Goal: Task Accomplishment & Management: Manage account settings

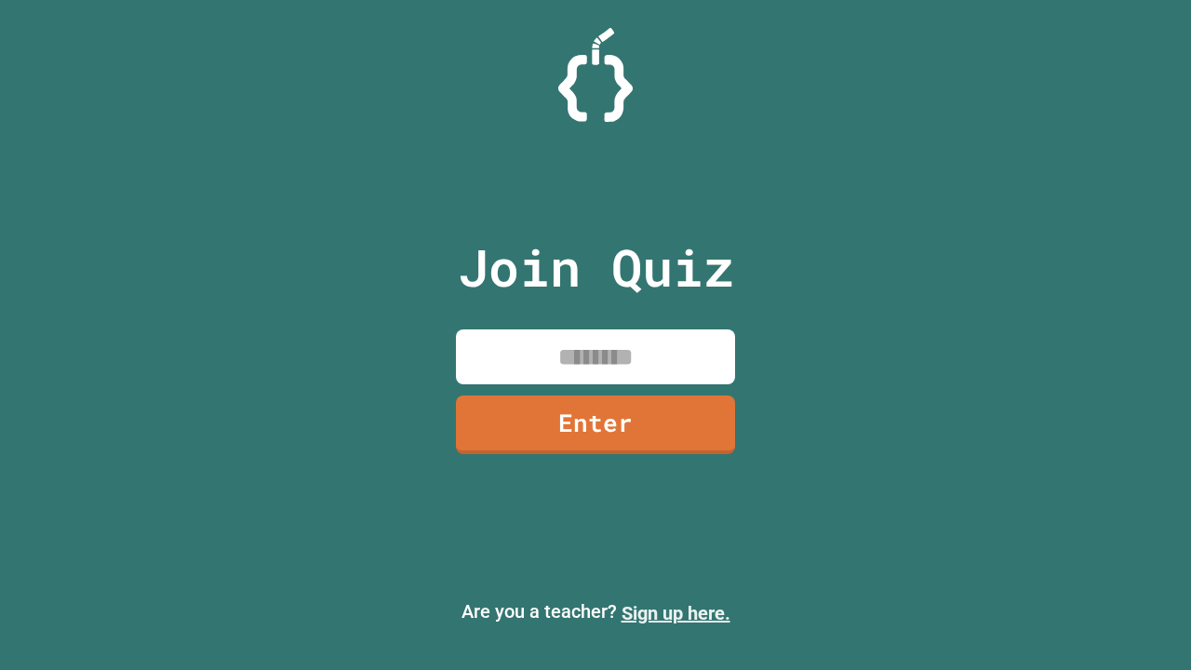
click at [675, 613] on link "Sign up here." at bounding box center [675, 613] width 109 height 22
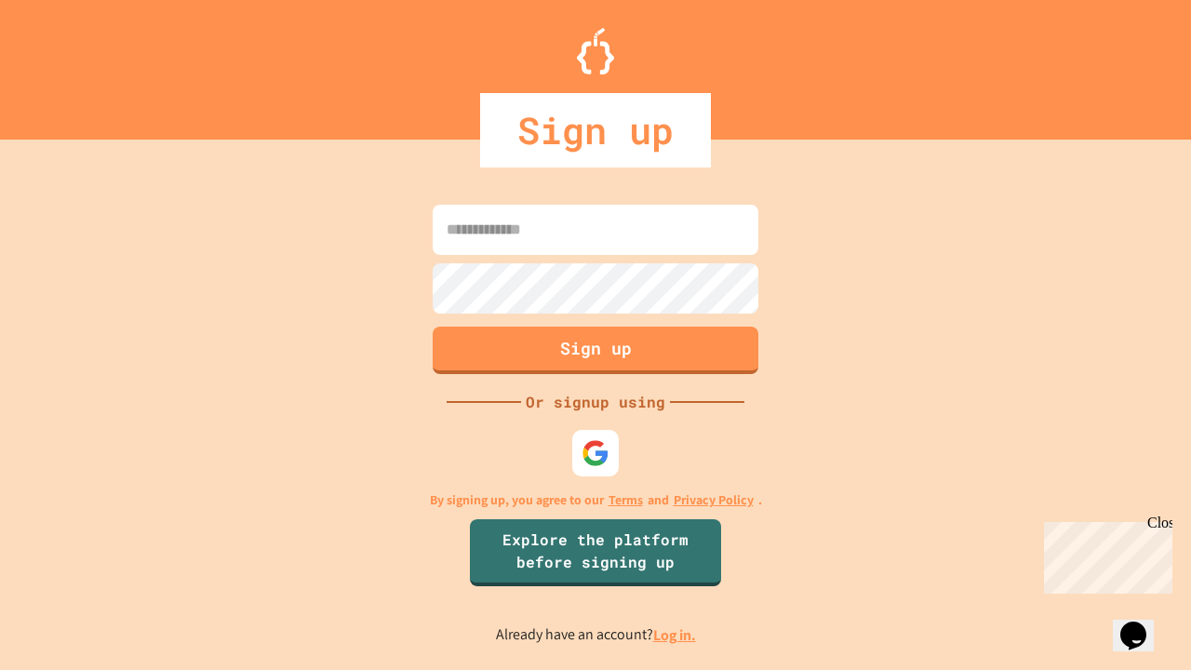
click at [675, 634] on link "Log in." at bounding box center [674, 635] width 43 height 20
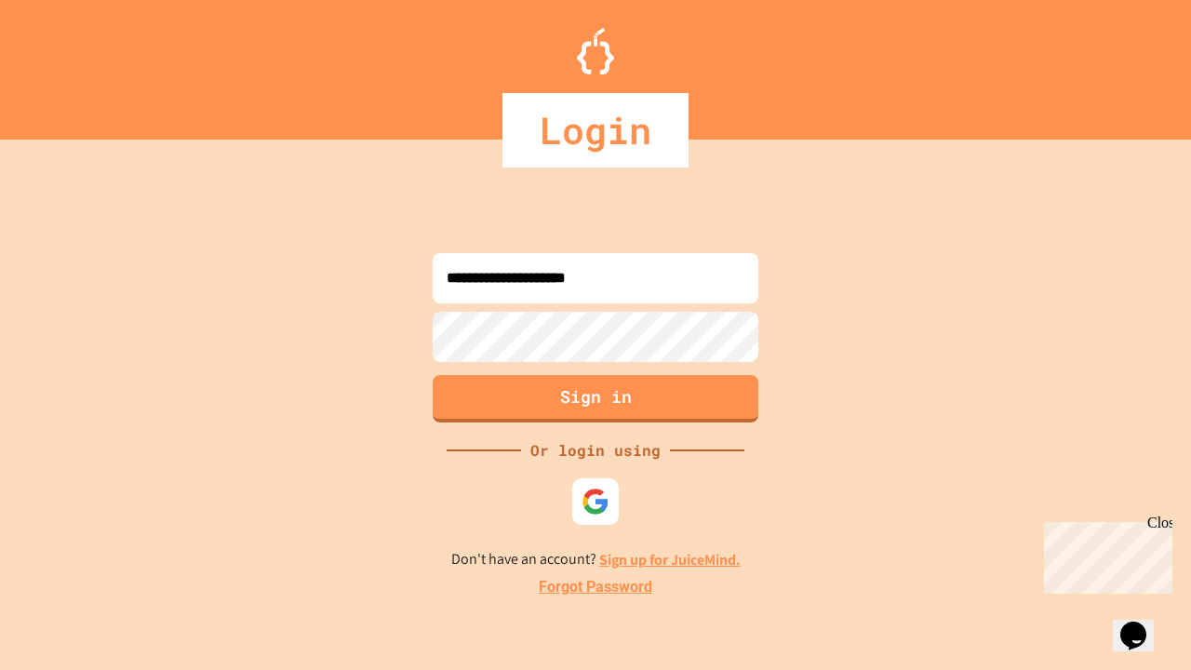
type input "**********"
